Goal: Information Seeking & Learning: Check status

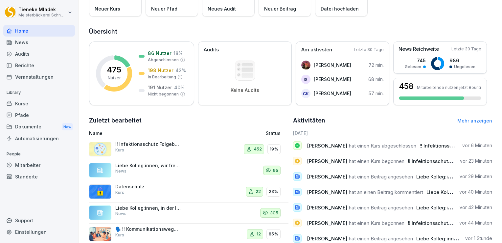
scroll to position [95, 0]
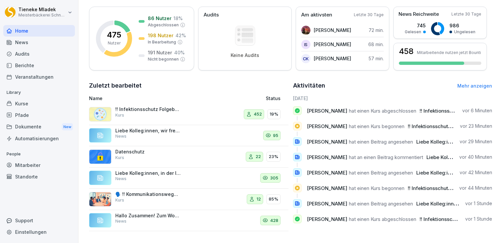
click at [156, 107] on p "!! Infektionsschutz Folgebelehrung (nach §43 IfSG)" at bounding box center [148, 109] width 66 height 6
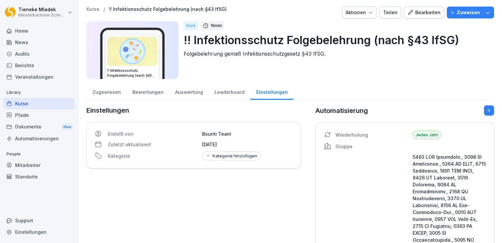
click at [109, 87] on div "Zugewiesen" at bounding box center [106, 91] width 40 height 17
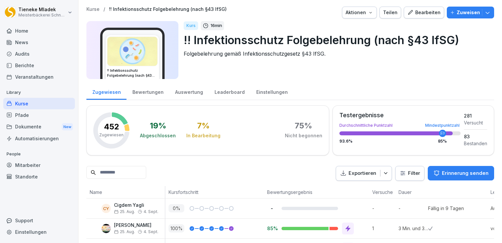
click at [194, 91] on div "Auswertung" at bounding box center [188, 91] width 39 height 17
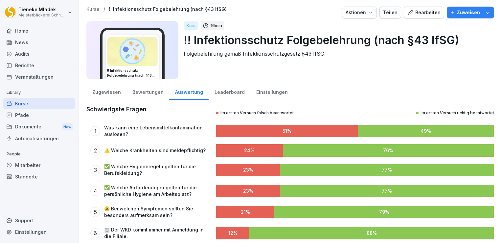
click at [147, 93] on div "Bewertungen" at bounding box center [148, 91] width 43 height 17
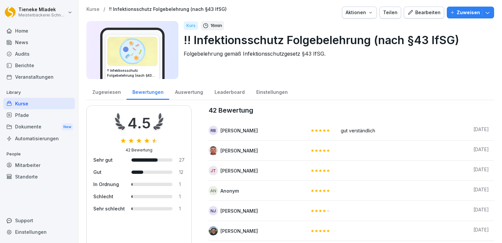
click at [382, 161] on td at bounding box center [398, 170] width 124 height 20
click at [36, 165] on div "Mitarbeiter" at bounding box center [39, 165] width 72 height 12
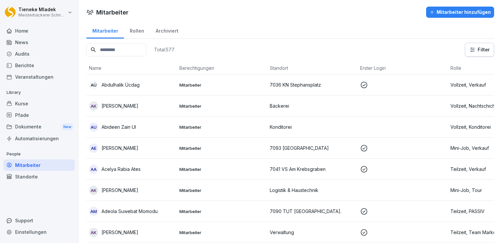
click at [104, 48] on input at bounding box center [116, 49] width 60 height 13
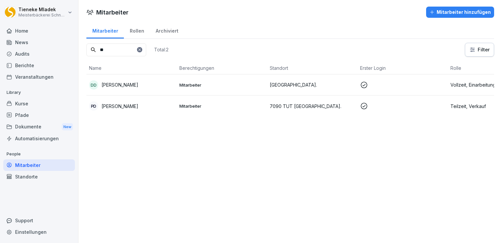
type input "*"
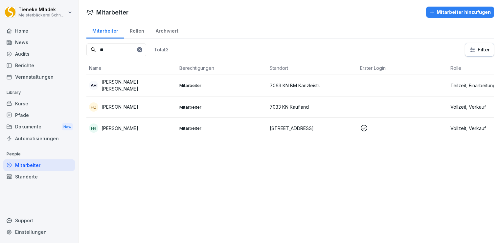
type input "*"
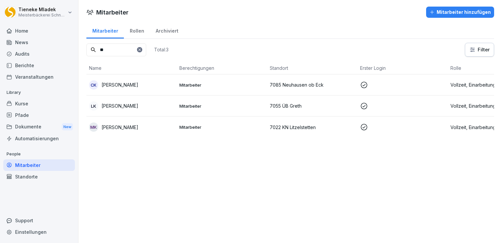
type input "*"
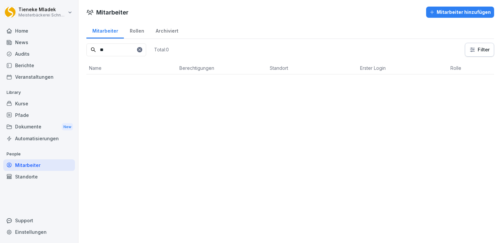
type input "*"
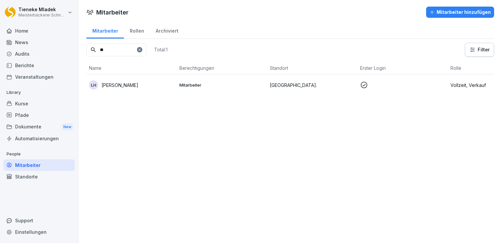
type input "*"
